Goal: Transaction & Acquisition: Obtain resource

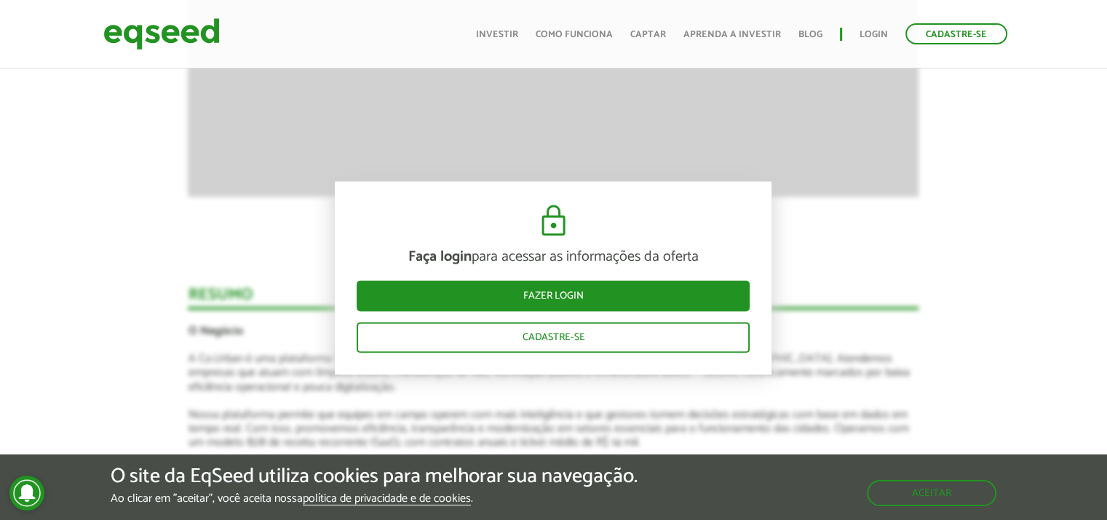
scroll to position [1934, 0]
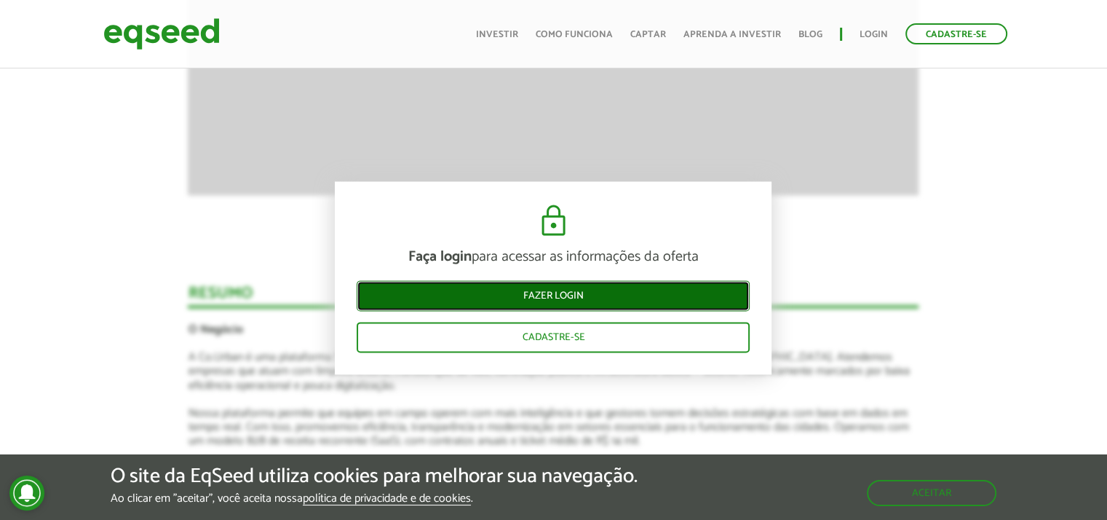
click at [504, 301] on link "Fazer login" at bounding box center [553, 296] width 393 height 31
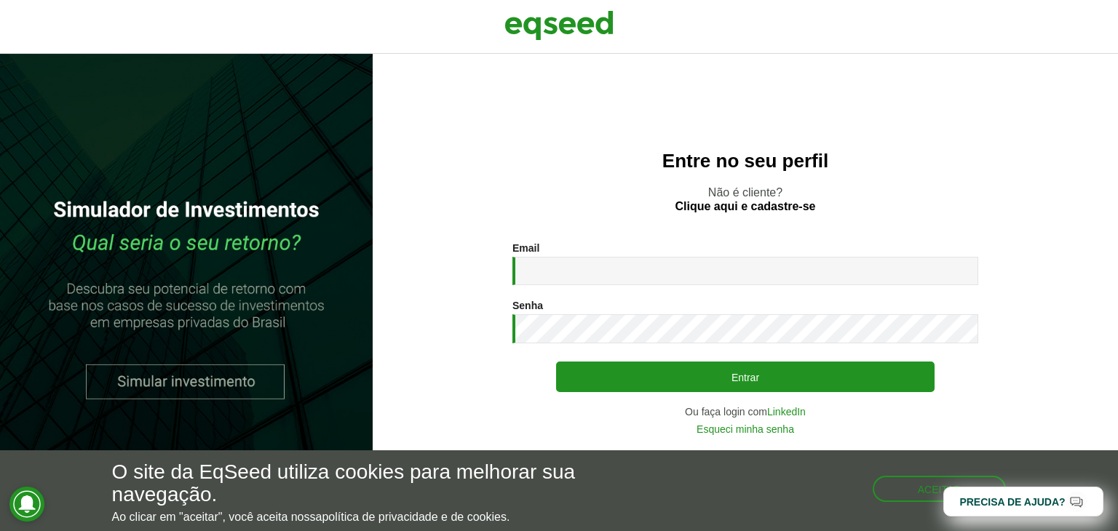
click at [545, 262] on input "Email *" at bounding box center [745, 271] width 466 height 28
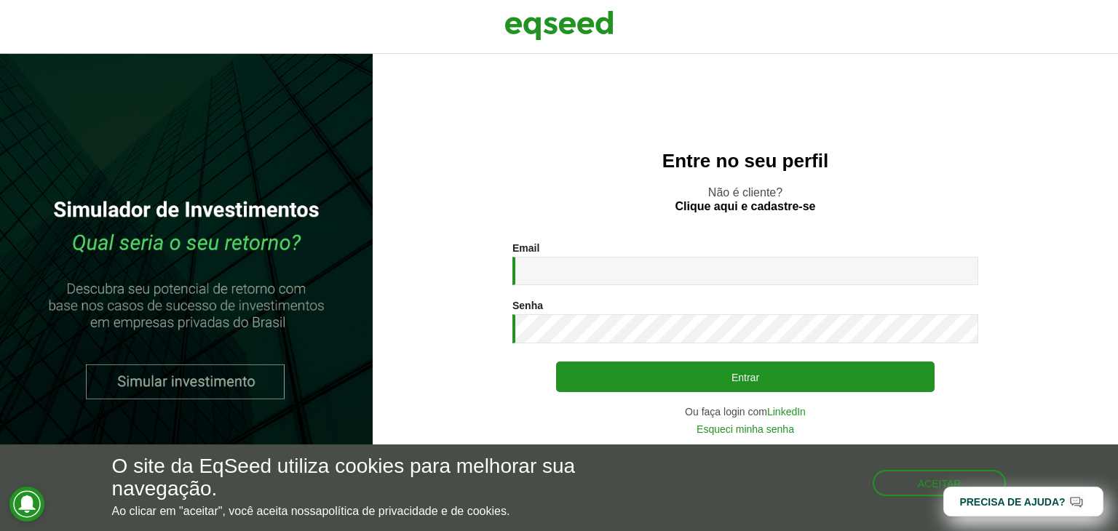
click at [545, 262] on input "Email *" at bounding box center [745, 271] width 466 height 28
type input "**********"
click at [799, 411] on link "LinkedIn" at bounding box center [786, 412] width 39 height 10
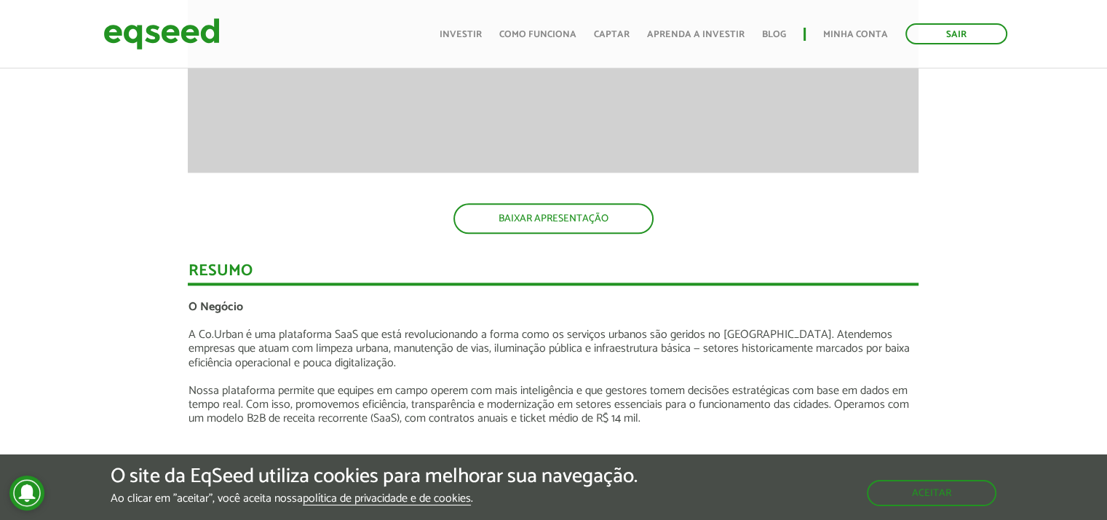
scroll to position [1749, 0]
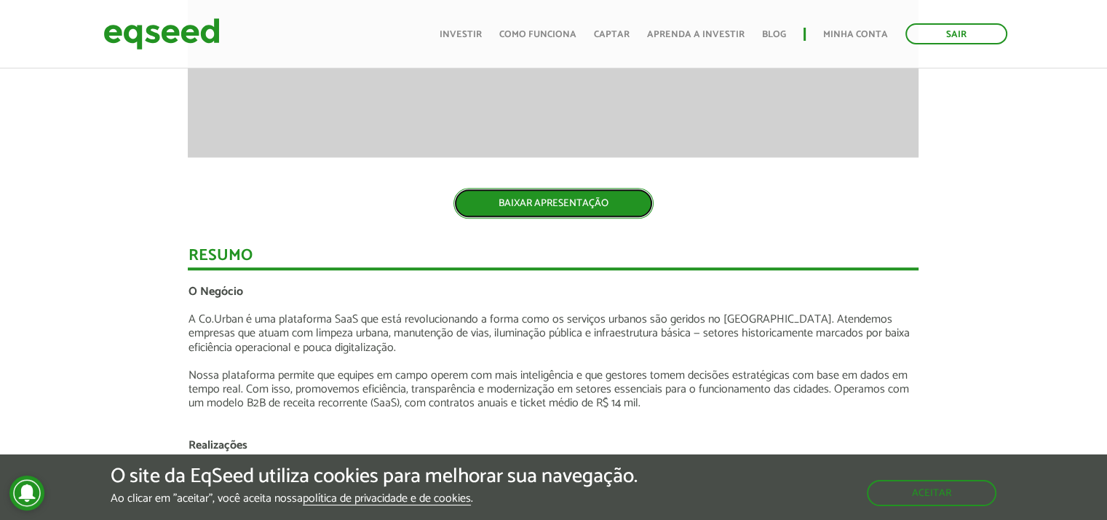
click at [638, 210] on link "BAIXAR APRESENTAÇÃO" at bounding box center [554, 203] width 200 height 31
